Goal: Check status: Check status

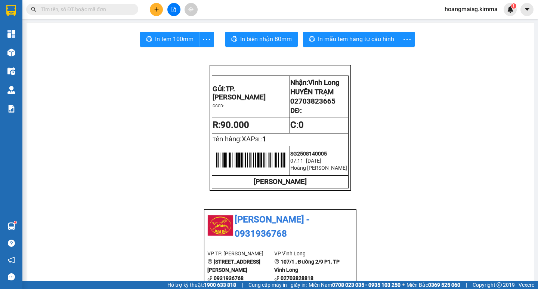
click at [66, 11] on input "text" at bounding box center [85, 9] width 88 height 8
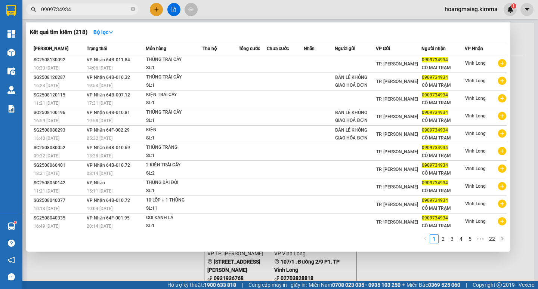
drag, startPoint x: 72, startPoint y: 11, endPoint x: 0, endPoint y: 11, distance: 72.1
click at [0, 12] on section "Kết quả tìm kiếm ( 218 ) Bộ lọc Mã ĐH Trạng thái Món hàng Thu hộ Tổng cước Chưa…" at bounding box center [269, 144] width 538 height 289
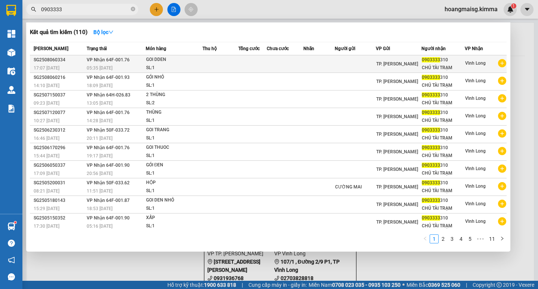
type input "0903333"
click at [187, 62] on div "GOI DDEN" at bounding box center [174, 60] width 56 height 8
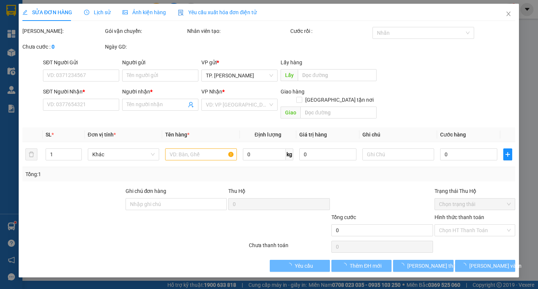
type input "0903333310"
type input "CHÚ TÀI TRẠM"
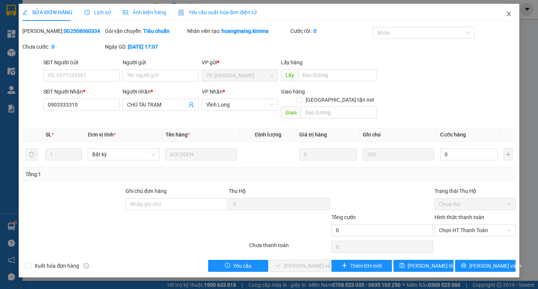
click at [509, 13] on icon "close" at bounding box center [509, 14] width 6 height 6
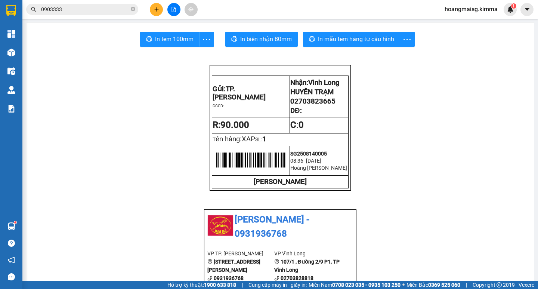
click at [96, 6] on input "0903333" at bounding box center [85, 9] width 88 height 8
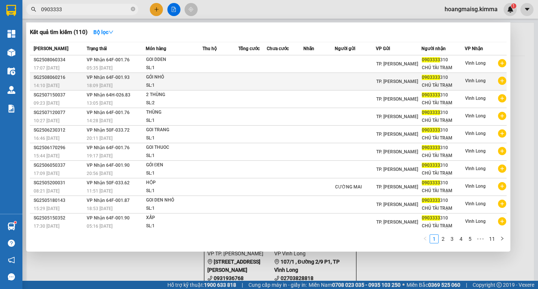
click at [193, 79] on div "GÓI NHỎ" at bounding box center [174, 77] width 56 height 8
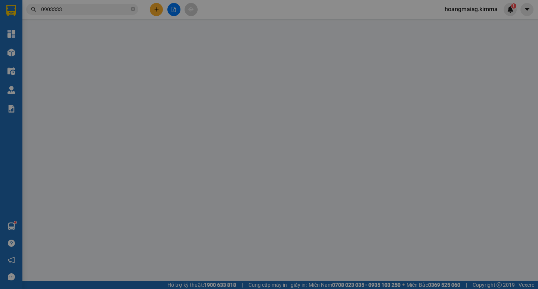
type input "0903333310"
type input "CHÚ TÀI TRẠM"
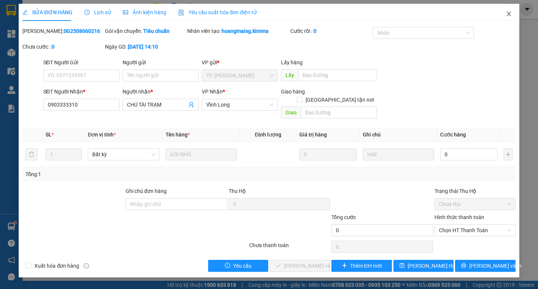
click at [508, 13] on icon "close" at bounding box center [509, 14] width 6 height 6
